Goal: Find specific page/section: Find specific page/section

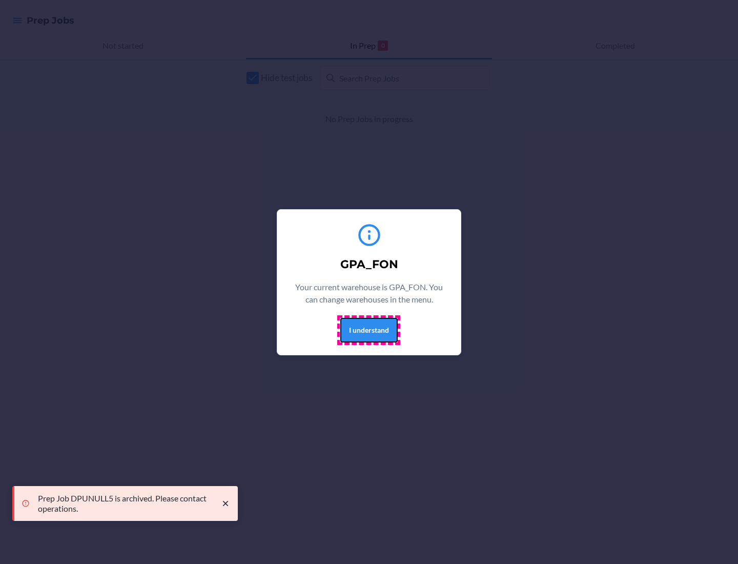
click at [368, 329] on button "I understand" at bounding box center [368, 330] width 57 height 25
